Goal: Task Accomplishment & Management: Check status

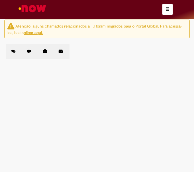
scroll to position [17, 0]
drag, startPoint x: 95, startPoint y: 84, endPoint x: 105, endPoint y: 84, distance: 10.3
click at [0, 0] on td "Boa tarde, solicito limite para cliente 36534" at bounding box center [0, 0] width 0 height 0
copy span "36534"
drag, startPoint x: 92, startPoint y: 104, endPoint x: 107, endPoint y: 105, distance: 14.8
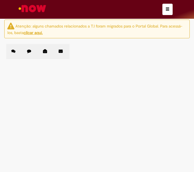
click at [0, 0] on td "Boa tarde, solicito seu OK para limite 43894" at bounding box center [0, 0] width 0 height 0
copy span "43894"
drag, startPoint x: 95, startPoint y: 123, endPoint x: 105, endPoint y: 123, distance: 10.3
click at [0, 0] on td "Boa tarde, solicito limite para cliente 16740" at bounding box center [0, 0] width 0 height 0
click at [0, 0] on span "Boa tarde, solicito limite para cliente 16740" at bounding box center [0, 0] width 0 height 0
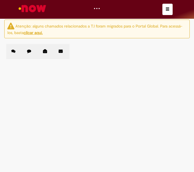
drag, startPoint x: 94, startPoint y: 123, endPoint x: 105, endPoint y: 126, distance: 12.2
click at [0, 0] on td "Boa tarde, solicito limite para cliente 16740" at bounding box center [0, 0] width 0 height 0
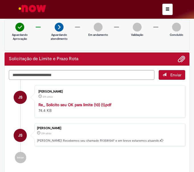
click at [171, 9] on button "button" at bounding box center [167, 9] width 10 height 11
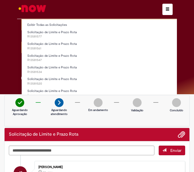
click at [51, 21] on li "Exibir Todas as Solicitações" at bounding box center [113, 24] width 183 height 7
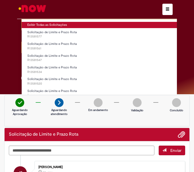
click at [51, 24] on link "Exibir Todas as Solicitações" at bounding box center [113, 25] width 183 height 6
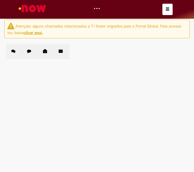
scroll to position [57, 0]
drag, startPoint x: 95, startPoint y: 102, endPoint x: 105, endPoint y: 105, distance: 10.9
click at [0, 0] on td "Boa tarde, solicito limite para cliente 35710" at bounding box center [0, 0] width 0 height 0
drag, startPoint x: 96, startPoint y: 124, endPoint x: 102, endPoint y: 127, distance: 6.2
click at [0, 0] on td "Boa tarde, solicito limite para cliente 34906" at bounding box center [0, 0] width 0 height 0
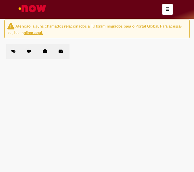
drag, startPoint x: 95, startPoint y: 122, endPoint x: 106, endPoint y: 124, distance: 11.6
click at [0, 0] on td "Boa tarde, solicito limite para cliente 34906" at bounding box center [0, 0] width 0 height 0
copy span "34906"
click at [0, 0] on span "Boa tarde, solicito limite para cliente 32076" at bounding box center [0, 0] width 0 height 0
drag, startPoint x: 95, startPoint y: 141, endPoint x: 106, endPoint y: 142, distance: 10.8
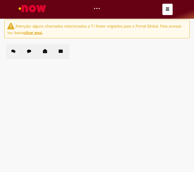
click at [0, 0] on td "Boa tarde, solicito limite para cliente 32076" at bounding box center [0, 0] width 0 height 0
copy span "32076"
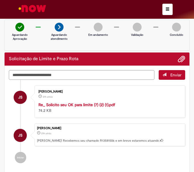
click at [167, 6] on button "button" at bounding box center [167, 9] width 10 height 11
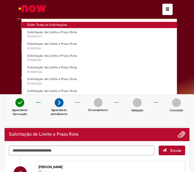
click at [47, 25] on link "Exibir Todas as Solicitações" at bounding box center [113, 25] width 183 height 6
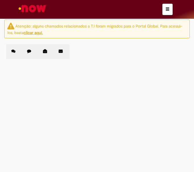
scroll to position [114, 0]
drag, startPoint x: 96, startPoint y: 105, endPoint x: 108, endPoint y: 104, distance: 11.4
click at [0, 0] on td "Boa tarde, solicito limite para cliente 80285" at bounding box center [0, 0] width 0 height 0
copy span "0285"
click at [0, 0] on span "Boa tarde, solicito limite para cliente 6819" at bounding box center [0, 0] width 0 height 0
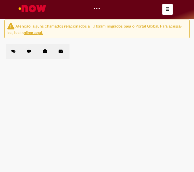
click at [0, 0] on span "Boa tarde, solicito limite para cliente 6819" at bounding box center [0, 0] width 0 height 0
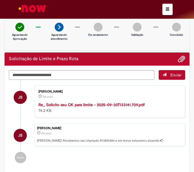
drag, startPoint x: 169, startPoint y: 8, endPoint x: 165, endPoint y: 12, distance: 5.4
click at [169, 10] on button "button" at bounding box center [167, 9] width 10 height 11
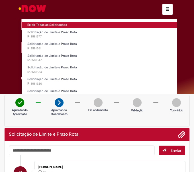
click at [63, 25] on link "Exibir Todas as Solicitações" at bounding box center [113, 25] width 183 height 6
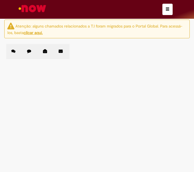
scroll to position [227, 0]
drag, startPoint x: 96, startPoint y: 69, endPoint x: 106, endPoint y: 71, distance: 10.9
click at [0, 0] on td "Boa tarde, solicito limite para cliente 46566" at bounding box center [0, 0] width 0 height 0
copy span "6566"
drag, startPoint x: 96, startPoint y: 29, endPoint x: 108, endPoint y: 34, distance: 13.0
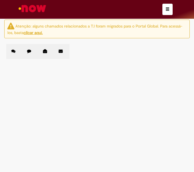
click at [0, 0] on td "Boa tarde, solicito limite para cliente 47005" at bounding box center [0, 0] width 0 height 0
copy span "7005"
